Goal: Book appointment/travel/reservation

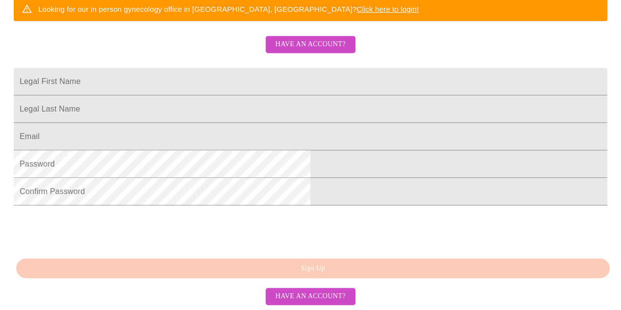
scroll to position [237, 0]
click at [200, 88] on input "Legal First Name" at bounding box center [310, 81] width 593 height 27
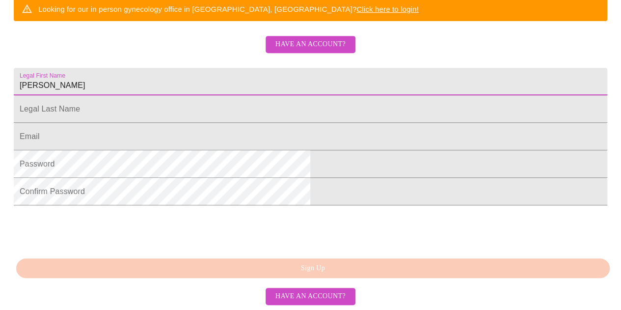
type input "[PERSON_NAME]"
click at [201, 123] on input "Legal First Name" at bounding box center [310, 108] width 593 height 27
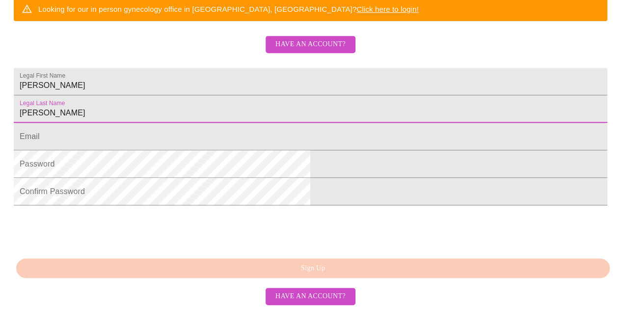
type input "[PERSON_NAME]"
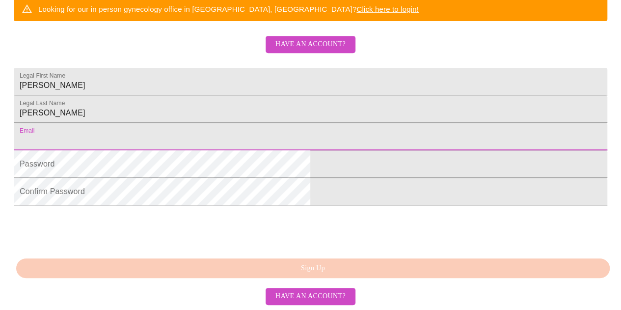
click at [194, 150] on input "Legal First Name" at bounding box center [310, 136] width 593 height 27
type input "[EMAIL_ADDRESS][DOMAIN_NAME]"
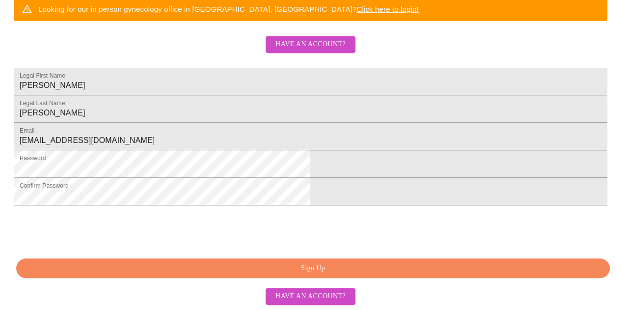
scroll to position [291, 0]
click at [274, 268] on span "Sign Up" at bounding box center [312, 268] width 571 height 12
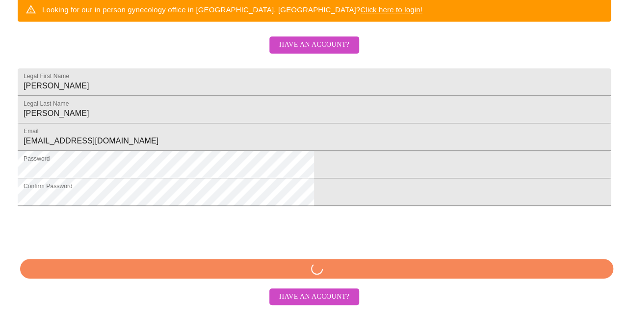
scroll to position [253, 0]
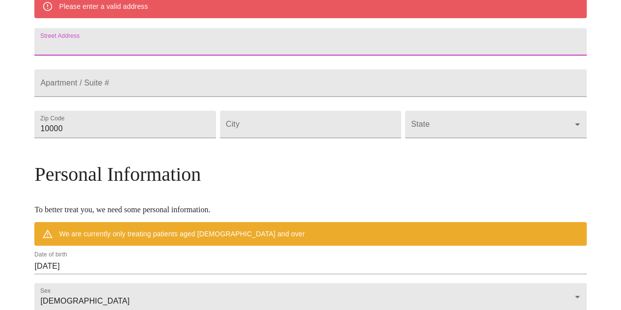
click at [155, 46] on input "Street Address" at bounding box center [309, 41] width 551 height 27
type input "2222 [PERSON_NAME]"
click at [127, 138] on input "10000" at bounding box center [124, 123] width 181 height 27
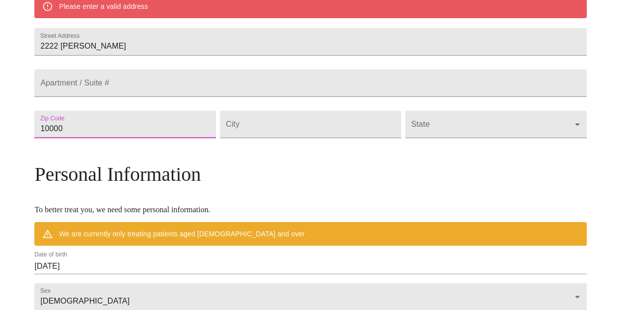
click at [131, 138] on input "10000" at bounding box center [124, 123] width 181 height 27
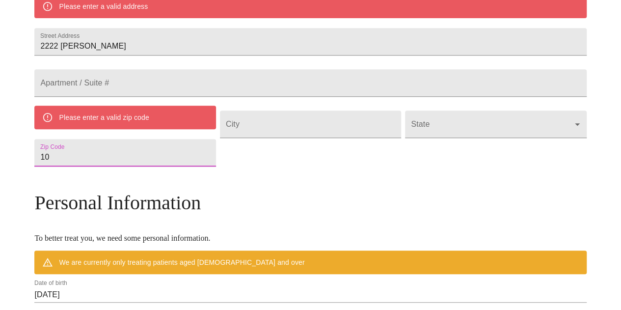
type input "1"
click at [265, 138] on input "Street Address" at bounding box center [310, 123] width 181 height 27
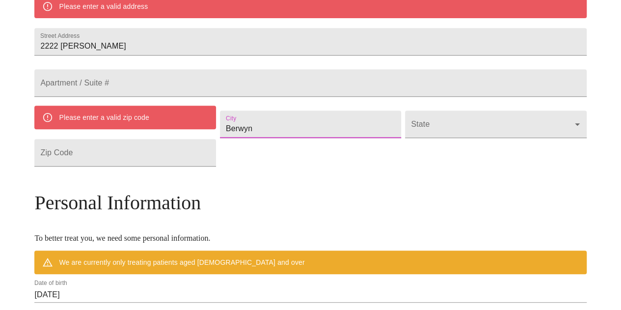
type input "Berwyn"
click at [135, 166] on input "Street Address" at bounding box center [124, 152] width 181 height 27
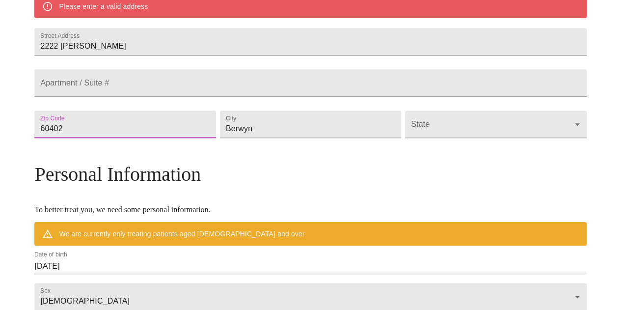
type input "60402"
click at [404, 144] on body "MyMenopauseRx Welcome to MyMenopauseRx Since it's your first time here, you'll …" at bounding box center [310, 138] width 613 height 774
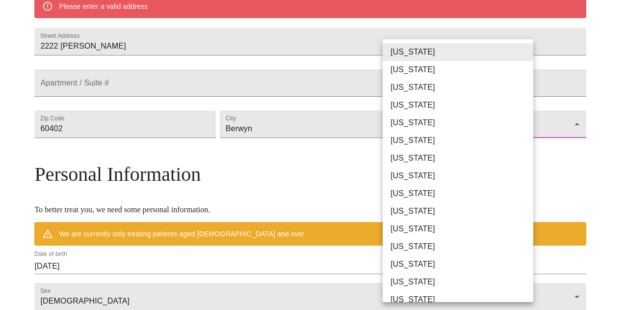
click at [399, 260] on li "[US_STATE]" at bounding box center [462, 264] width 158 height 18
type input "[US_STATE]"
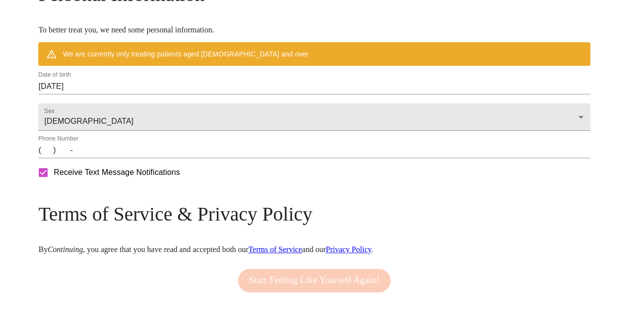
scroll to position [406, 0]
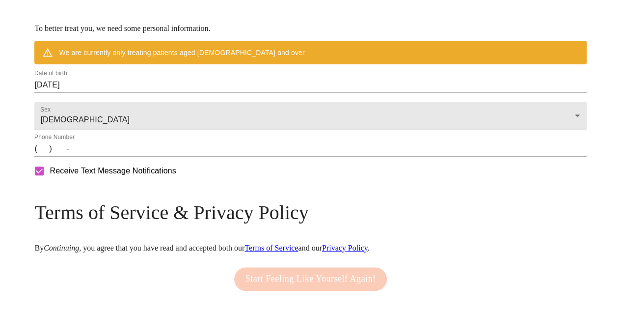
click at [117, 93] on input "[DATE]" at bounding box center [309, 85] width 551 height 16
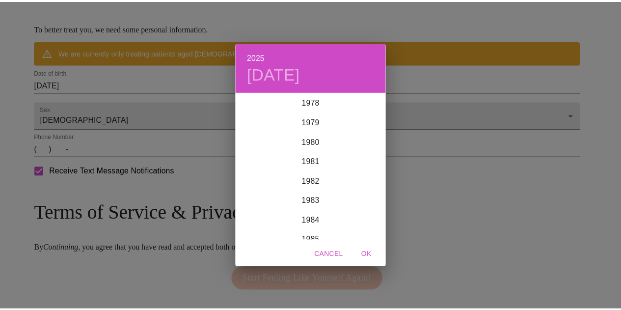
scroll to position [1498, 0]
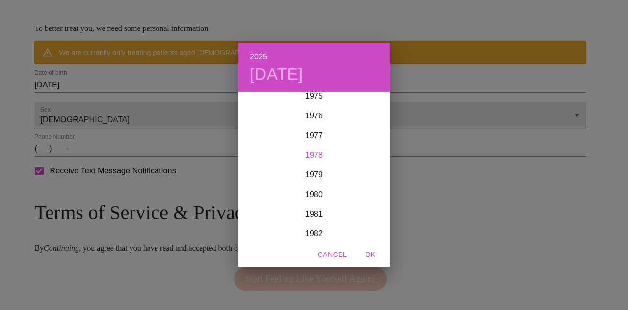
click at [304, 157] on div "1978" at bounding box center [314, 155] width 152 height 20
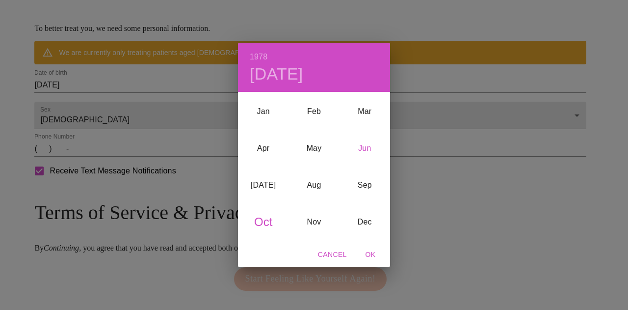
click at [364, 149] on div "Jun" at bounding box center [364, 148] width 51 height 37
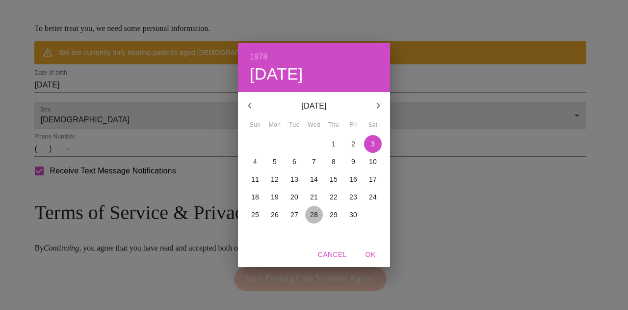
click at [317, 214] on p "28" at bounding box center [314, 214] width 8 height 10
click at [368, 256] on span "OK" at bounding box center [371, 254] width 24 height 12
type input "[DATE]"
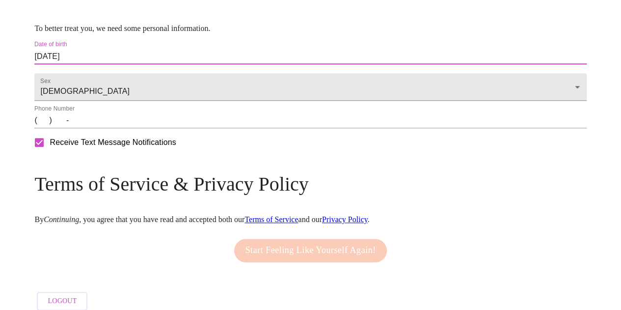
click at [112, 128] on input "(   )    -" at bounding box center [309, 120] width 551 height 16
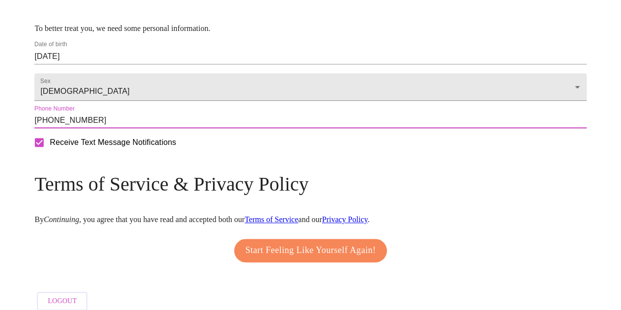
type input "[PHONE_NUMBER]"
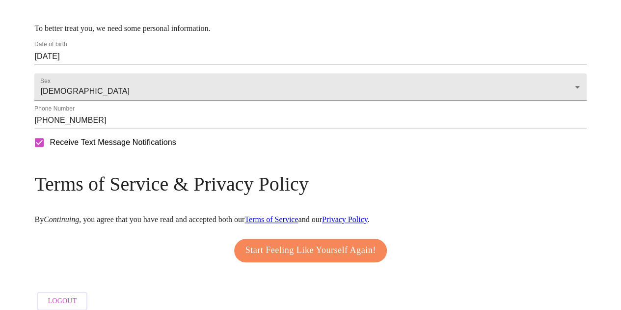
drag, startPoint x: 627, startPoint y: 230, endPoint x: 428, endPoint y: 288, distance: 207.4
click at [428, 267] on div "Start Feeling Like Yourself Again!" at bounding box center [309, 250] width 551 height 33
click at [343, 258] on span "Start Feeling Like Yourself Again!" at bounding box center [310, 250] width 130 height 16
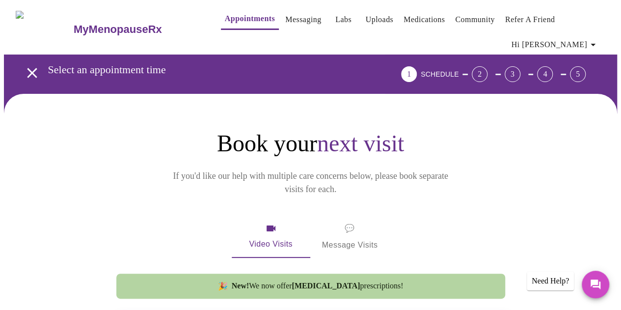
drag, startPoint x: 624, startPoint y: 100, endPoint x: 342, endPoint y: 190, distance: 295.7
drag, startPoint x: 261, startPoint y: 218, endPoint x: 234, endPoint y: 212, distance: 28.1
click at [234, 215] on button "Video Visits" at bounding box center [271, 236] width 78 height 42
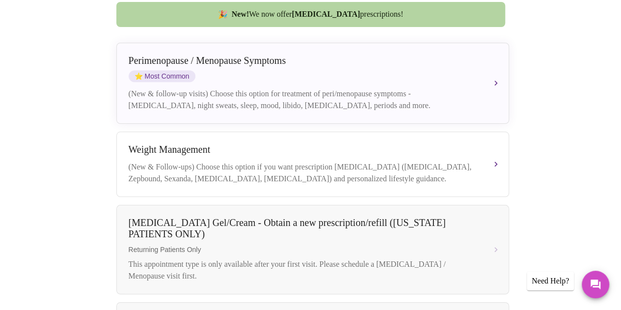
scroll to position [218, 0]
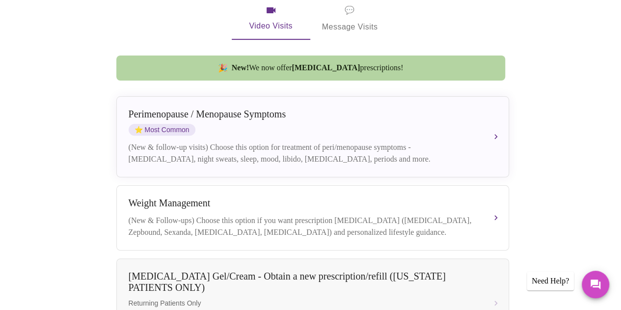
click at [369, 154] on button "[MEDICAL_DATA] / Menopause Symptoms ⭐ Most Common (New & follow-up visits) Choo…" at bounding box center [312, 136] width 392 height 81
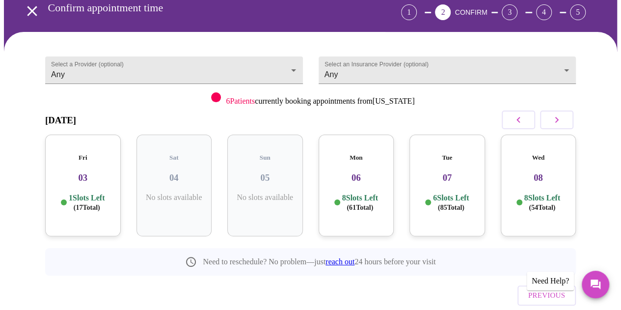
scroll to position [64, 0]
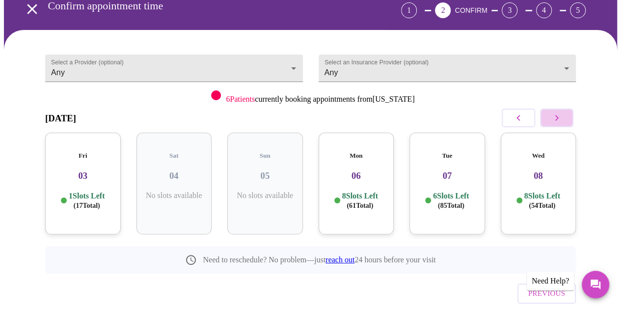
click at [559, 113] on icon "button" at bounding box center [556, 118] width 12 height 12
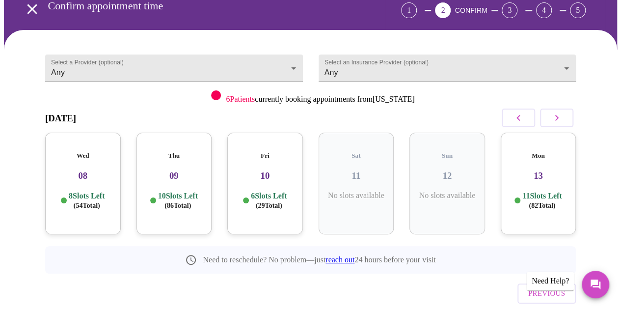
click at [559, 113] on icon "button" at bounding box center [556, 118] width 12 height 12
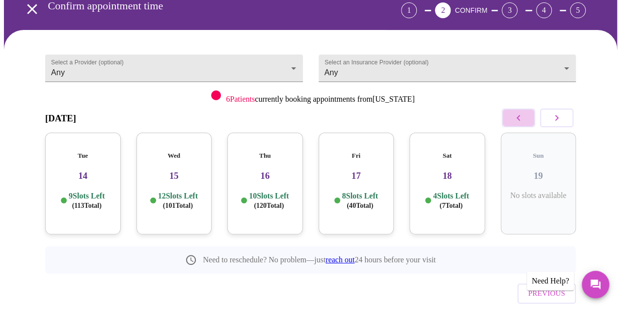
click at [517, 116] on icon "button" at bounding box center [518, 118] width 12 height 12
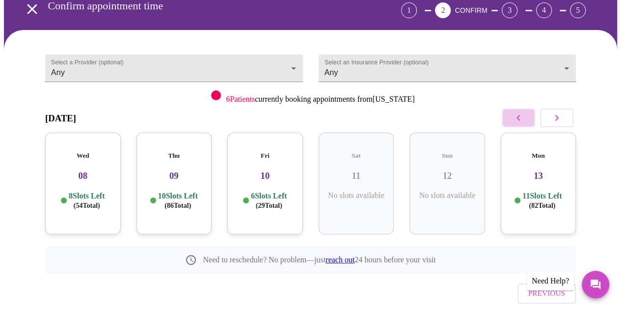
click at [517, 116] on icon "button" at bounding box center [518, 118] width 12 height 12
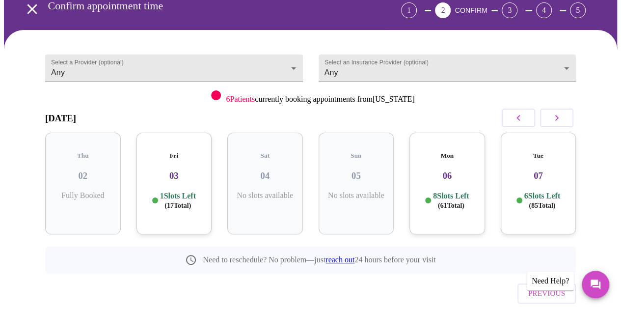
click at [445, 170] on h3 "06" at bounding box center [447, 175] width 60 height 11
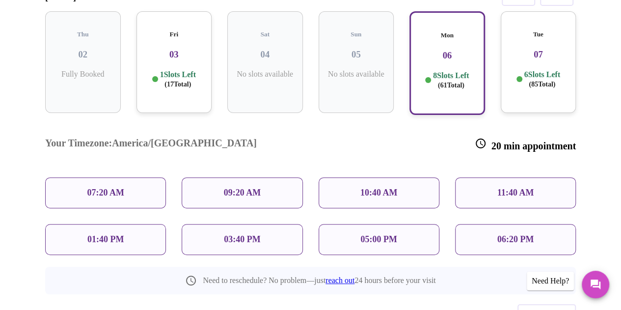
scroll to position [191, 0]
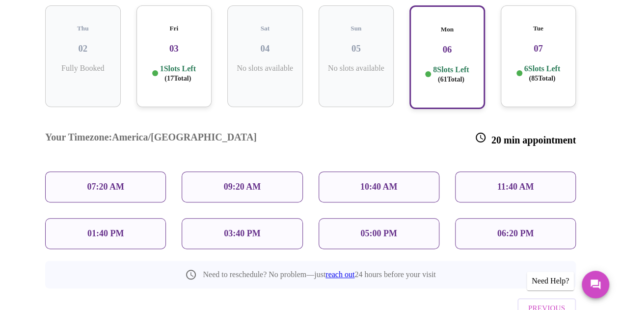
click at [109, 228] on p "01:40 PM" at bounding box center [105, 233] width 36 height 10
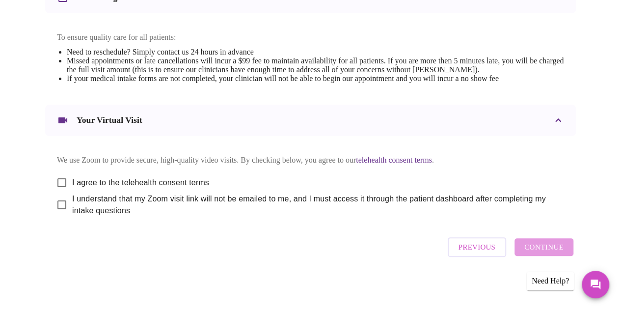
scroll to position [418, 0]
click at [56, 179] on input "I agree to the telehealth consent terms" at bounding box center [62, 182] width 21 height 21
checkbox input "true"
click at [58, 205] on input "I understand that my Zoom visit link will not be emailed to me, and I must acce…" at bounding box center [62, 204] width 21 height 21
checkbox input "true"
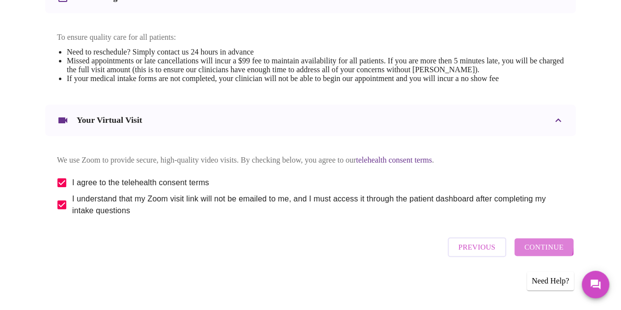
click at [531, 247] on span "Continue" at bounding box center [543, 246] width 39 height 13
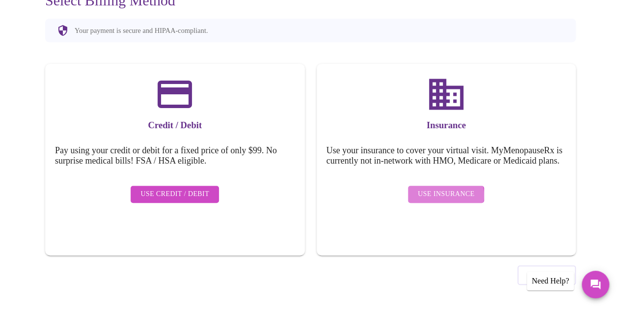
click at [447, 198] on span "Use Insurance" at bounding box center [445, 194] width 56 height 12
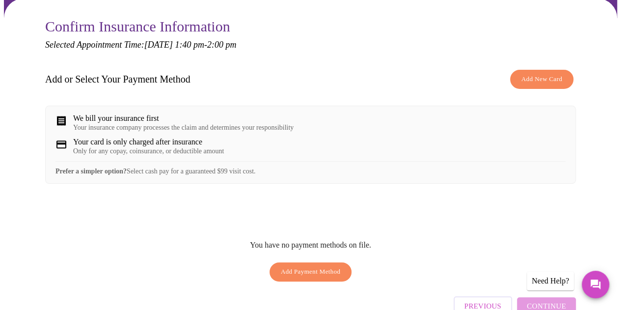
scroll to position [103, 0]
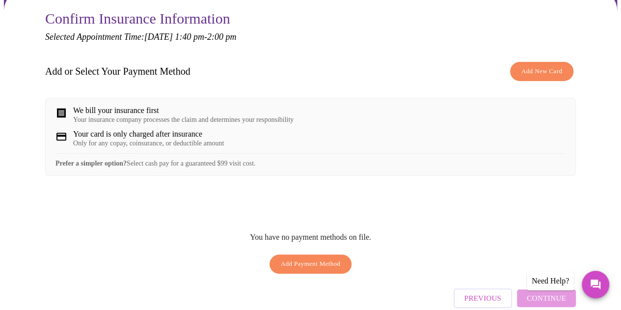
click at [100, 109] on div "We bill your insurance first" at bounding box center [183, 110] width 220 height 9
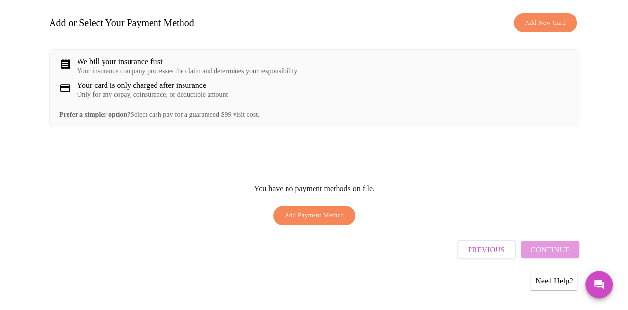
scroll to position [155, 0]
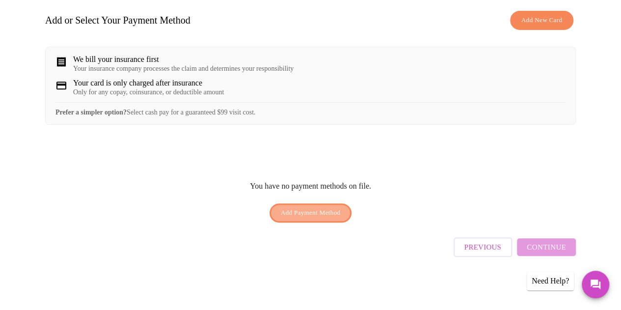
click at [293, 214] on span "Add Payment Method" at bounding box center [311, 212] width 60 height 11
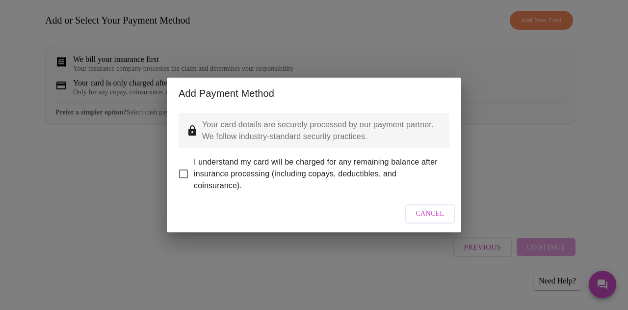
click at [181, 168] on input "I understand my card will be charged for any remaining balance after insurance …" at bounding box center [183, 173] width 21 height 21
checkbox input "true"
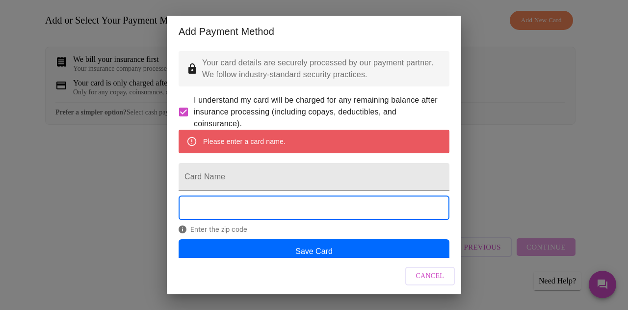
click at [237, 184] on input "Card Name" at bounding box center [314, 176] width 271 height 27
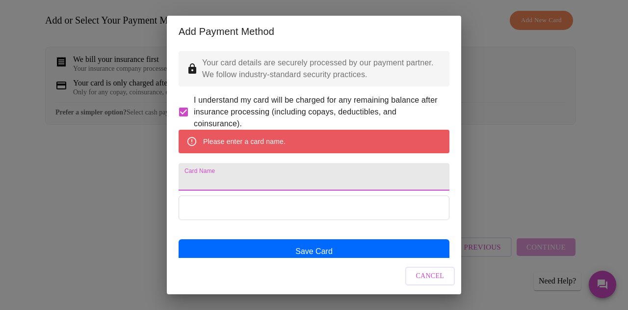
type input "a"
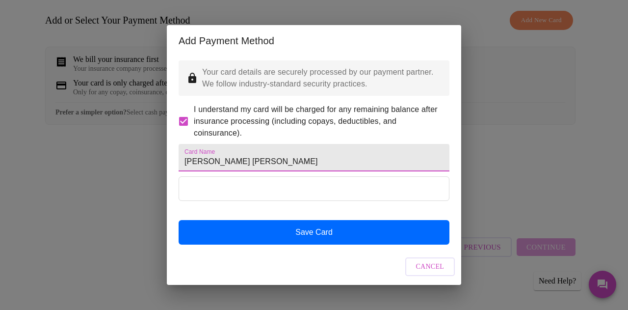
type input "[PERSON_NAME] [PERSON_NAME]"
click at [333, 244] on button "Save Card" at bounding box center [314, 232] width 271 height 25
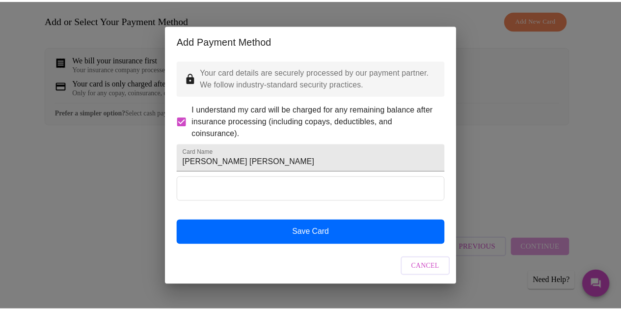
scroll to position [0, 0]
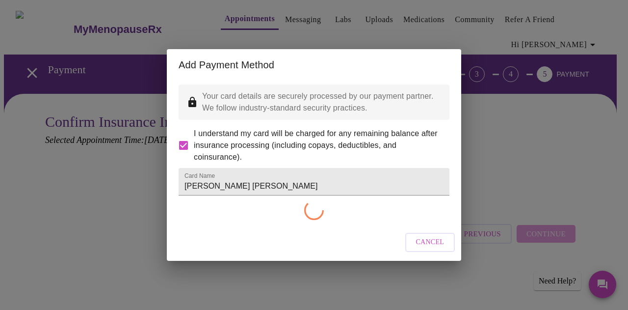
checkbox input "false"
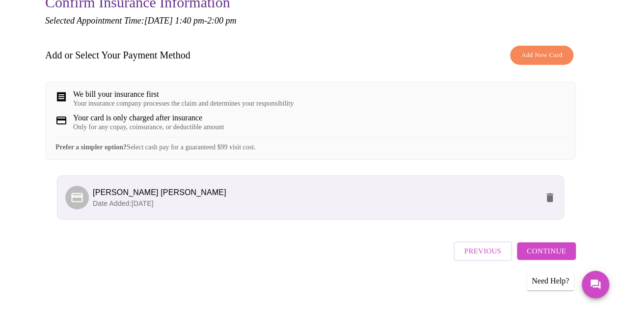
scroll to position [130, 0]
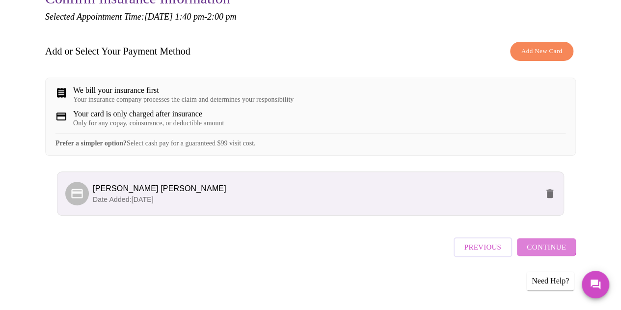
click at [543, 243] on button "Continue" at bounding box center [546, 247] width 59 height 18
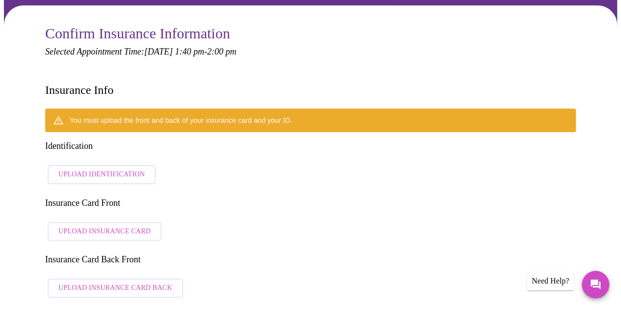
scroll to position [97, 0]
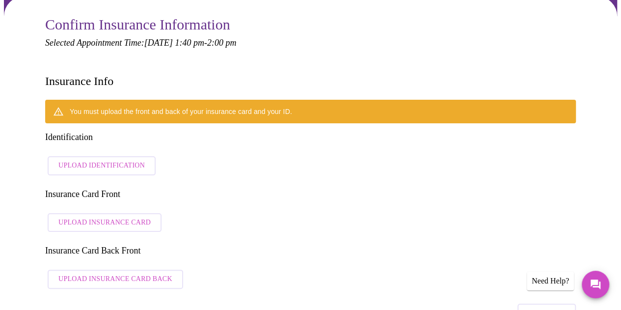
click at [64, 159] on span "Upload Identification" at bounding box center [101, 165] width 86 height 12
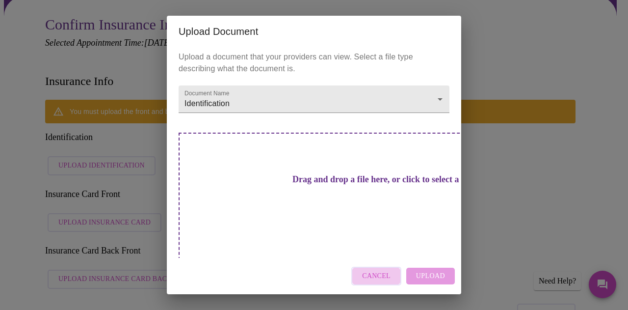
click at [365, 270] on span "Cancel" at bounding box center [376, 276] width 28 height 12
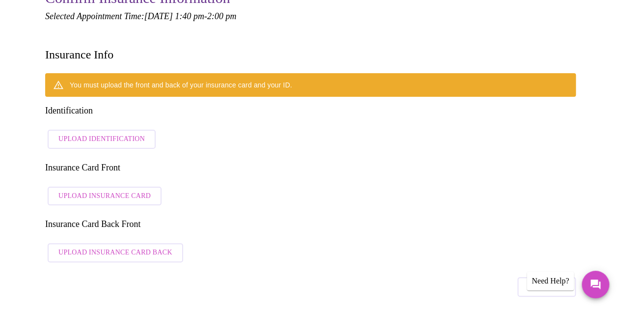
scroll to position [126, 0]
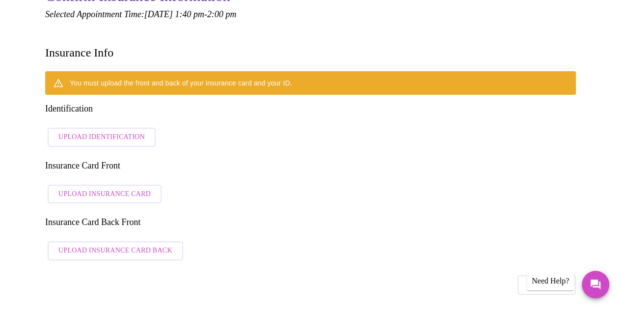
click at [75, 131] on span "Upload Identification" at bounding box center [101, 137] width 86 height 12
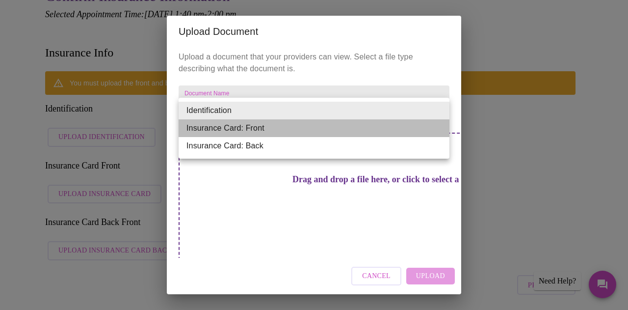
click at [240, 124] on li "Insurance Card: Front" at bounding box center [314, 128] width 271 height 18
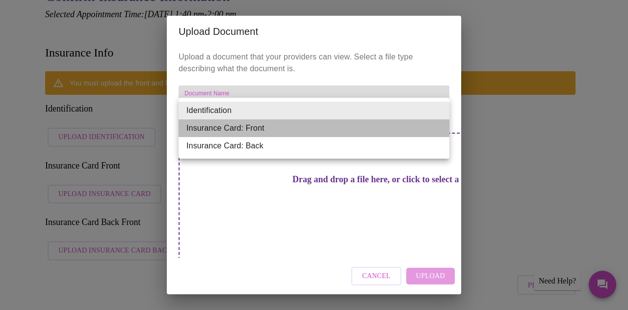
type input "Insurance Card: Front"
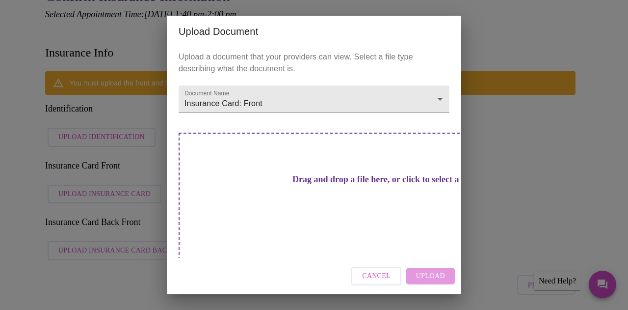
click at [274, 183] on h3 "Drag and drop a file here, or click to select a file" at bounding box center [382, 179] width 271 height 10
click at [359, 184] on h3 "Drag and drop a file here, or click to select a file" at bounding box center [382, 179] width 271 height 10
click at [287, 173] on div "Drag and drop a file here, or click to select a file" at bounding box center [383, 198] width 408 height 132
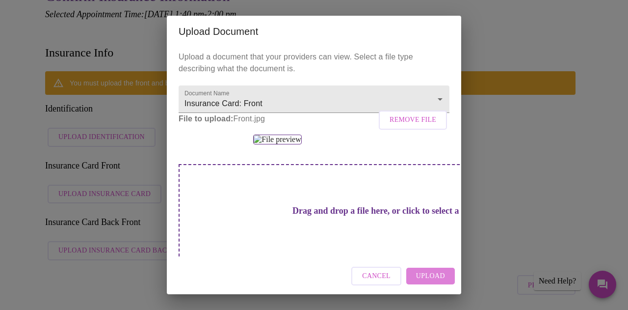
click at [430, 277] on span "Upload" at bounding box center [430, 276] width 29 height 12
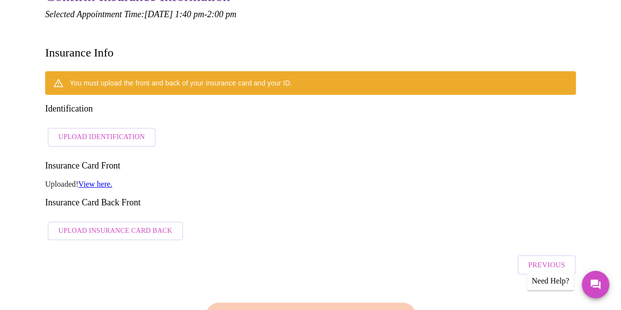
click at [78, 131] on span "Upload Identification" at bounding box center [101, 137] width 86 height 12
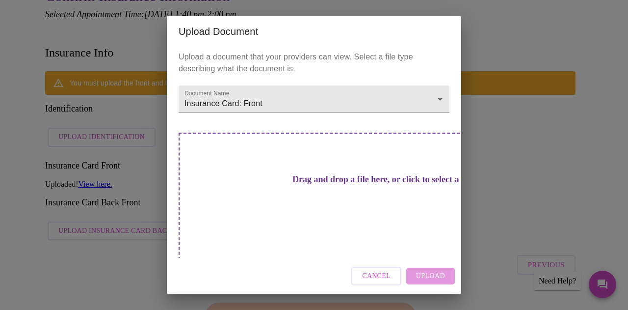
click at [337, 201] on div "Drag and drop a file here, or click to select a file" at bounding box center [383, 198] width 408 height 132
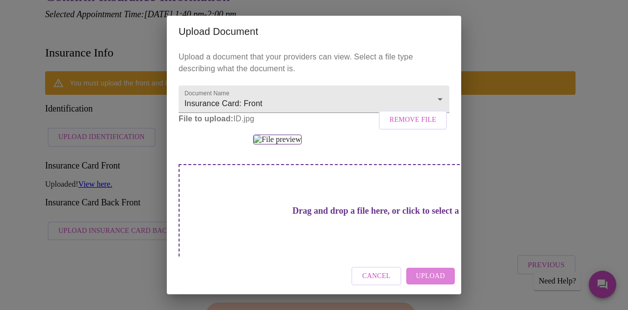
click at [430, 272] on span "Upload" at bounding box center [430, 276] width 29 height 12
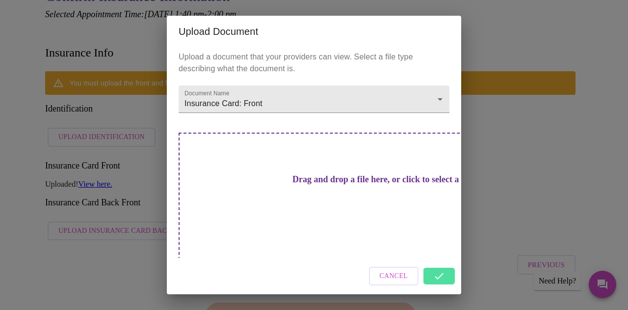
click at [435, 262] on div "Cancel" at bounding box center [314, 276] width 294 height 37
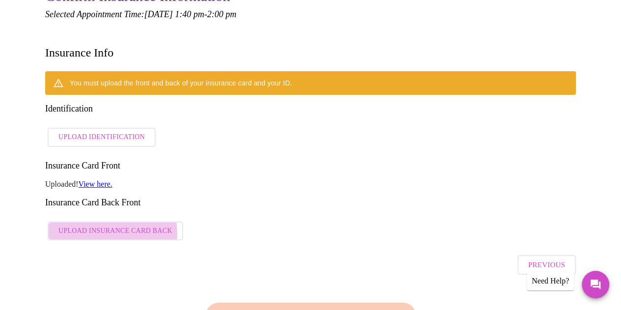
click at [75, 225] on span "Upload Insurance Card Back" at bounding box center [115, 231] width 114 height 12
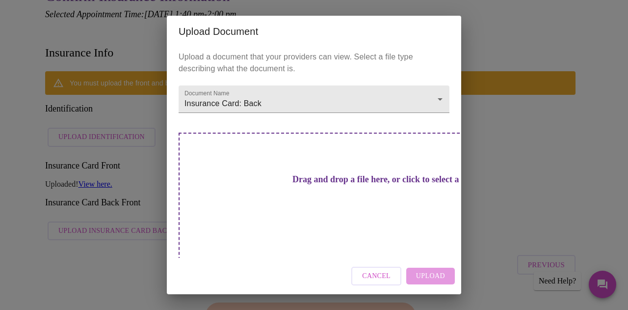
click at [251, 184] on h3 "Drag and drop a file here, or click to select a file" at bounding box center [382, 179] width 271 height 10
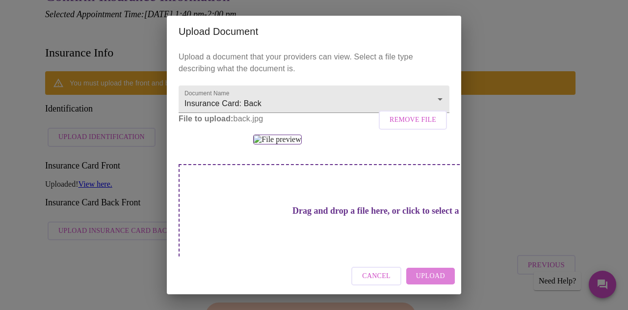
click at [423, 276] on span "Upload" at bounding box center [430, 276] width 29 height 12
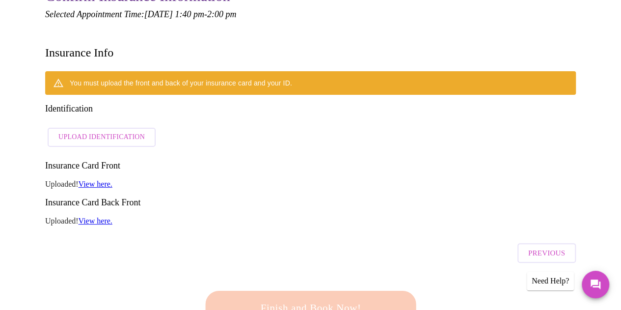
click at [99, 131] on span "Upload Identification" at bounding box center [101, 137] width 86 height 12
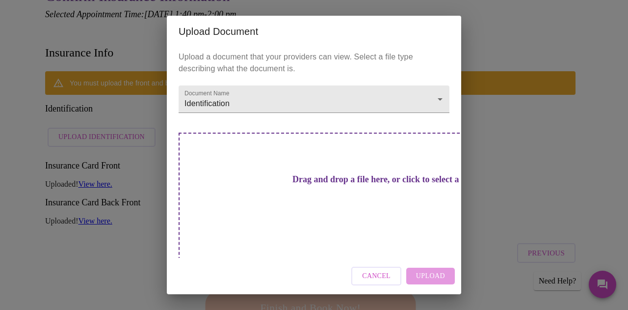
click at [276, 177] on h3 "Drag and drop a file here, or click to select a file" at bounding box center [382, 179] width 271 height 10
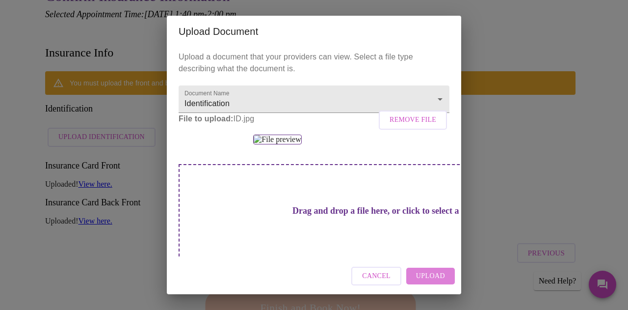
click at [432, 275] on span "Upload" at bounding box center [430, 276] width 29 height 12
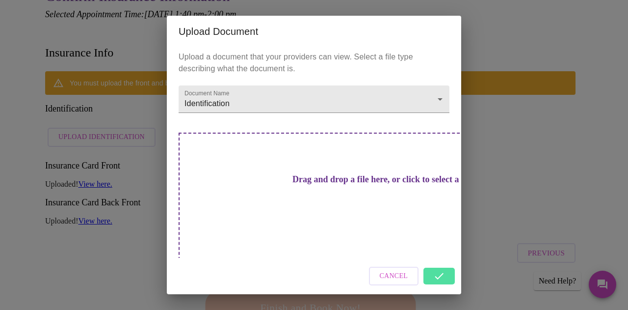
click at [438, 260] on div "Cancel" at bounding box center [314, 276] width 294 height 37
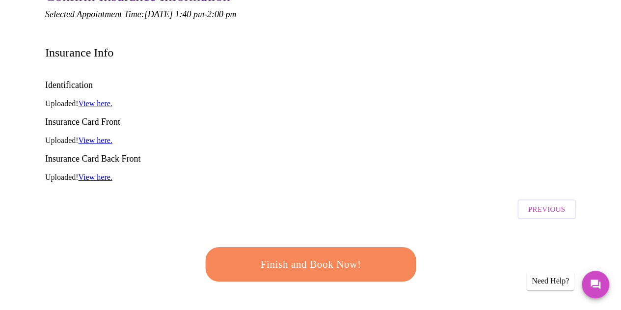
click at [307, 255] on span "Finish and Book Now!" at bounding box center [310, 264] width 182 height 18
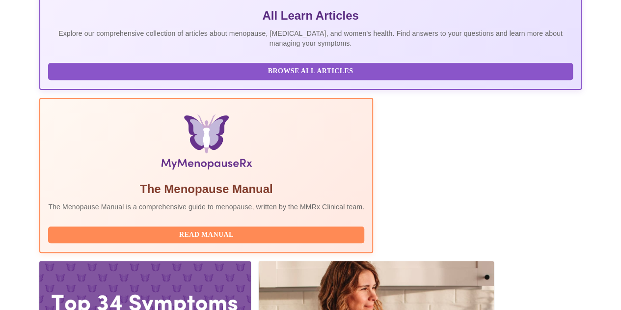
scroll to position [290, 0]
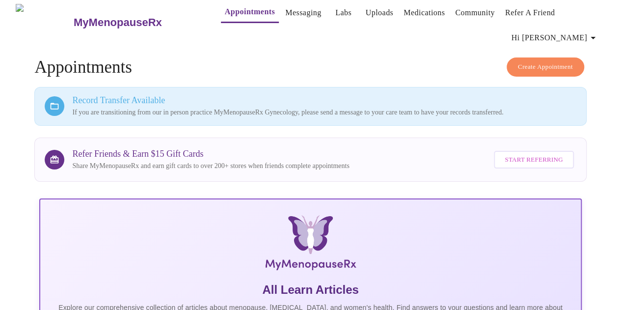
scroll to position [0, 0]
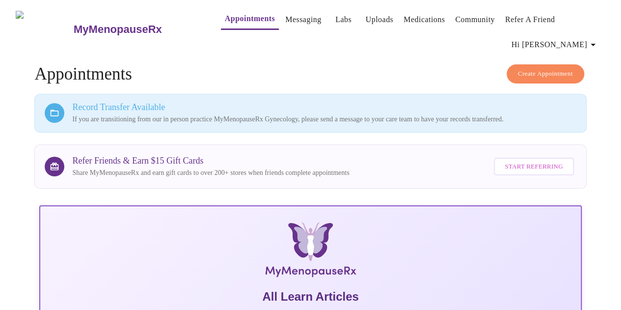
click at [285, 13] on link "Messaging" at bounding box center [303, 20] width 36 height 14
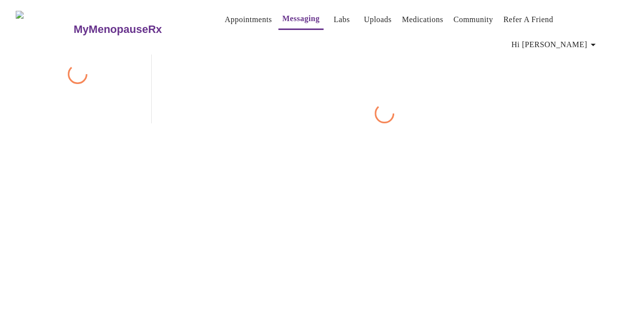
scroll to position [50, 0]
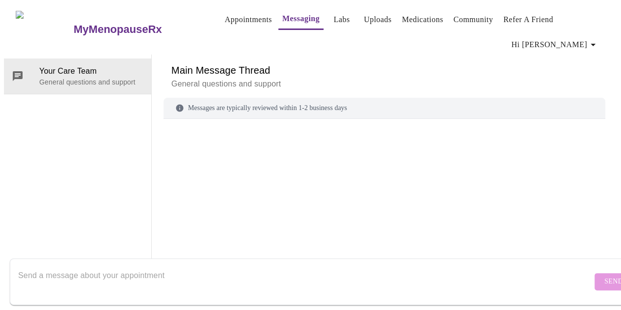
click at [130, 271] on textarea "Send a message about your appointment" at bounding box center [304, 280] width 573 height 31
type textarea "I"
type textarea "H"
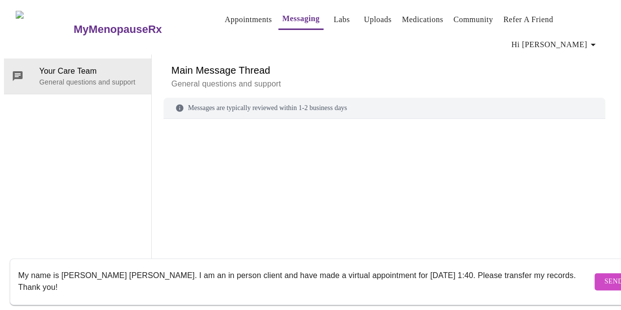
click at [129, 265] on textarea "My name is [PERSON_NAME] [PERSON_NAME]. I am an in person client and have made …" at bounding box center [304, 280] width 573 height 31
type textarea "My name is [PERSON_NAME] [PERSON_NAME] (BD [DATE]). I am an in person client an…"
click at [604, 275] on span "Send" at bounding box center [613, 281] width 19 height 12
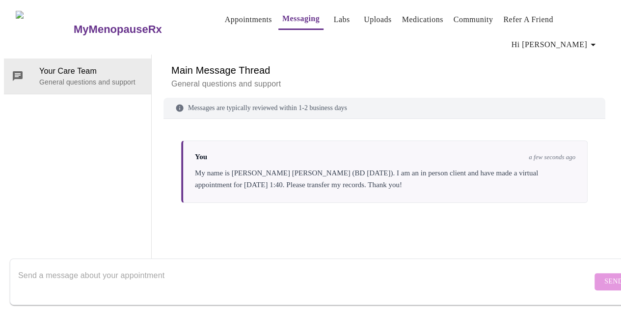
scroll to position [0, 0]
click at [225, 13] on link "Appointments" at bounding box center [248, 20] width 47 height 14
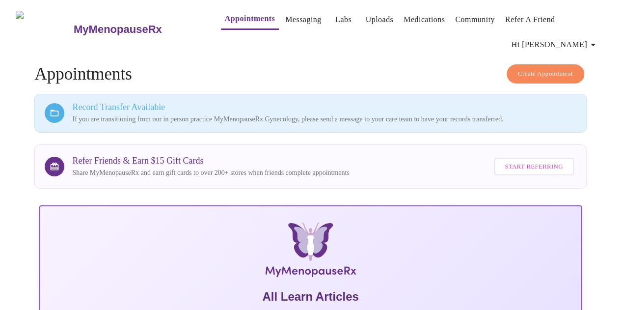
click at [96, 115] on p "If you are transitioning from our in person practice MyMenopauseRx Gynecology, …" at bounding box center [323, 119] width 503 height 10
